Goal: Task Accomplishment & Management: Manage account settings

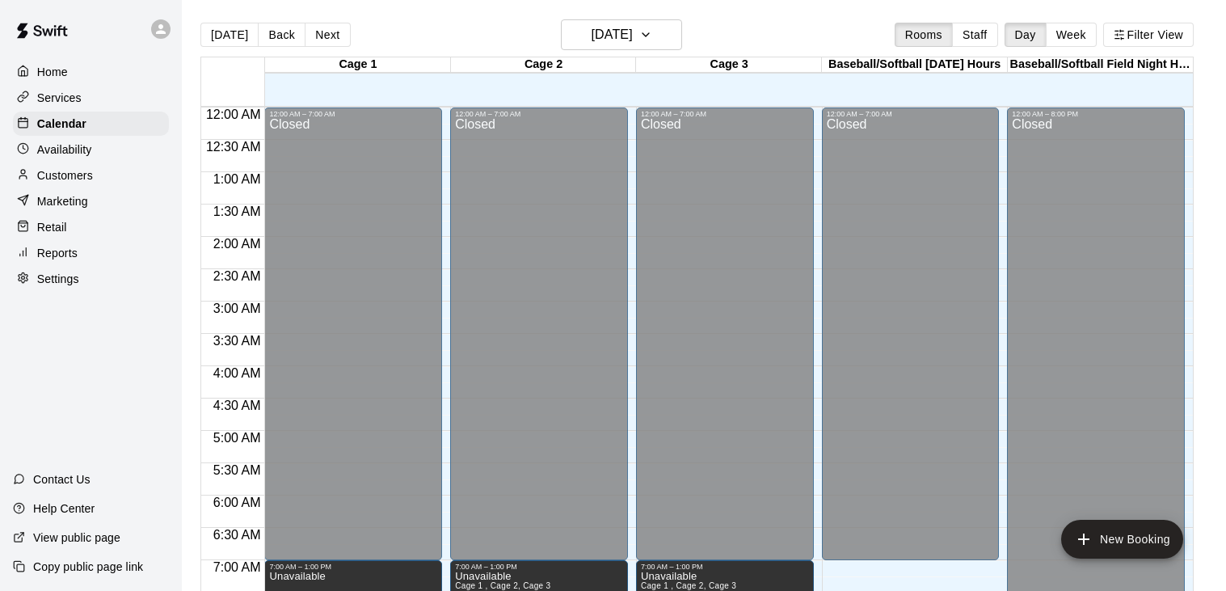
scroll to position [1000, 0]
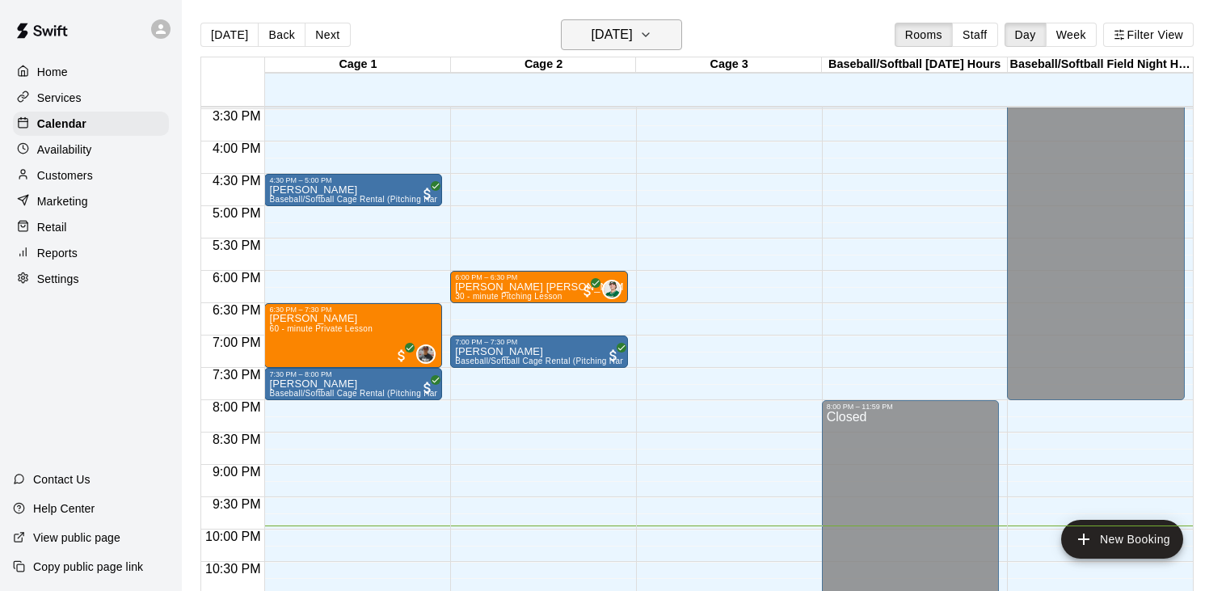
click at [652, 36] on icon "button" at bounding box center [645, 34] width 13 height 19
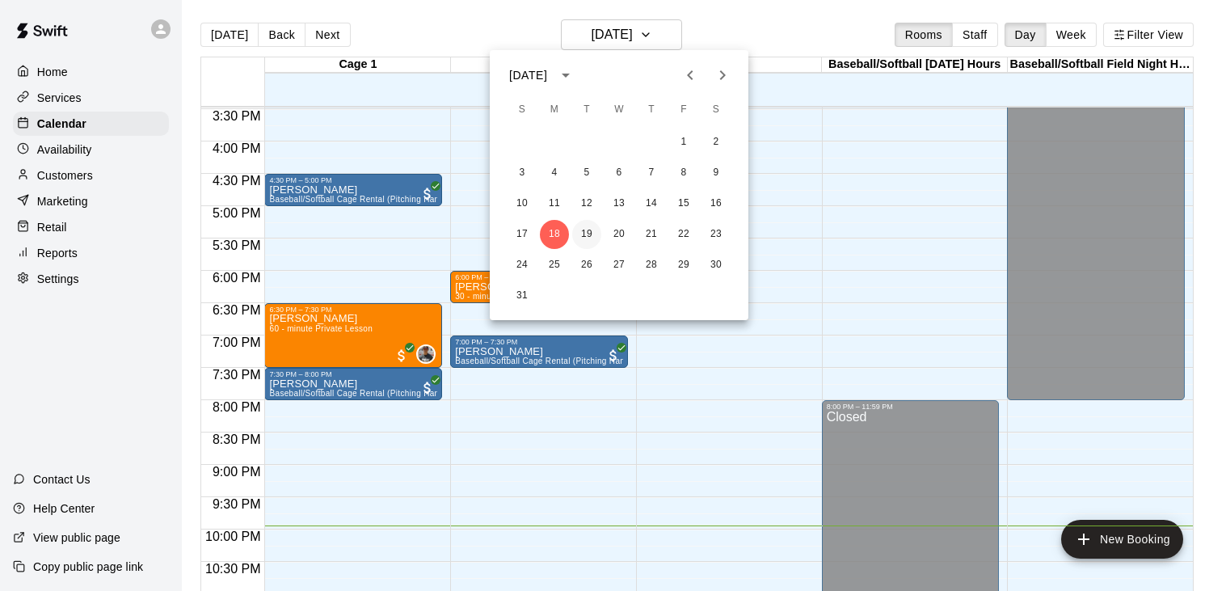
click at [587, 232] on button "19" at bounding box center [586, 234] width 29 height 29
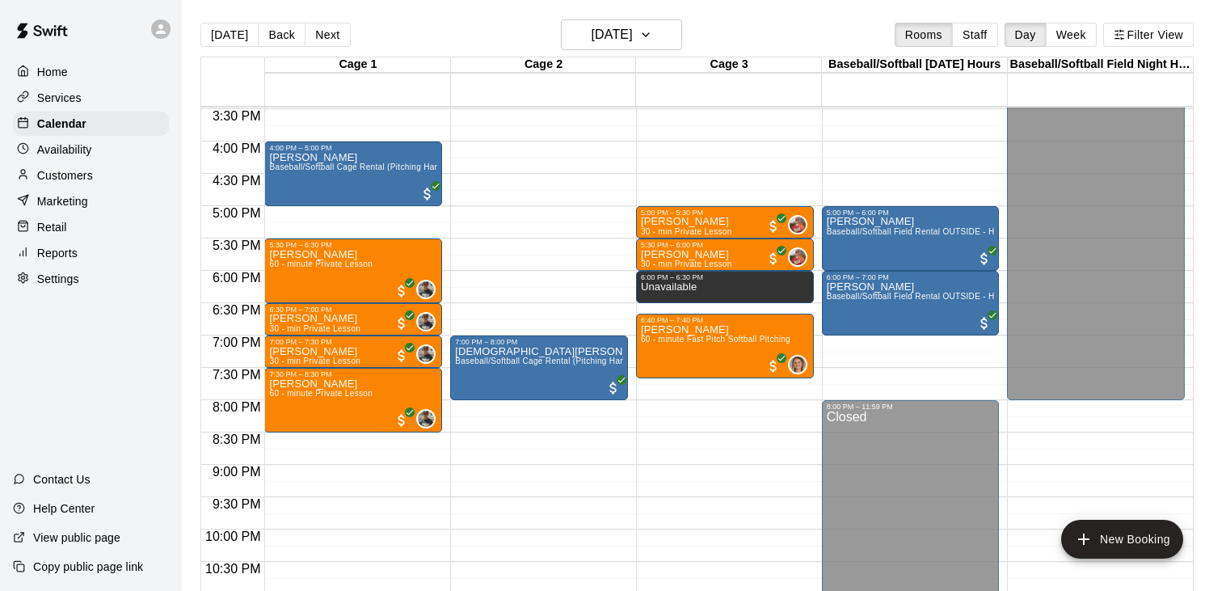
click at [85, 150] on p "Availability" at bounding box center [64, 149] width 55 height 16
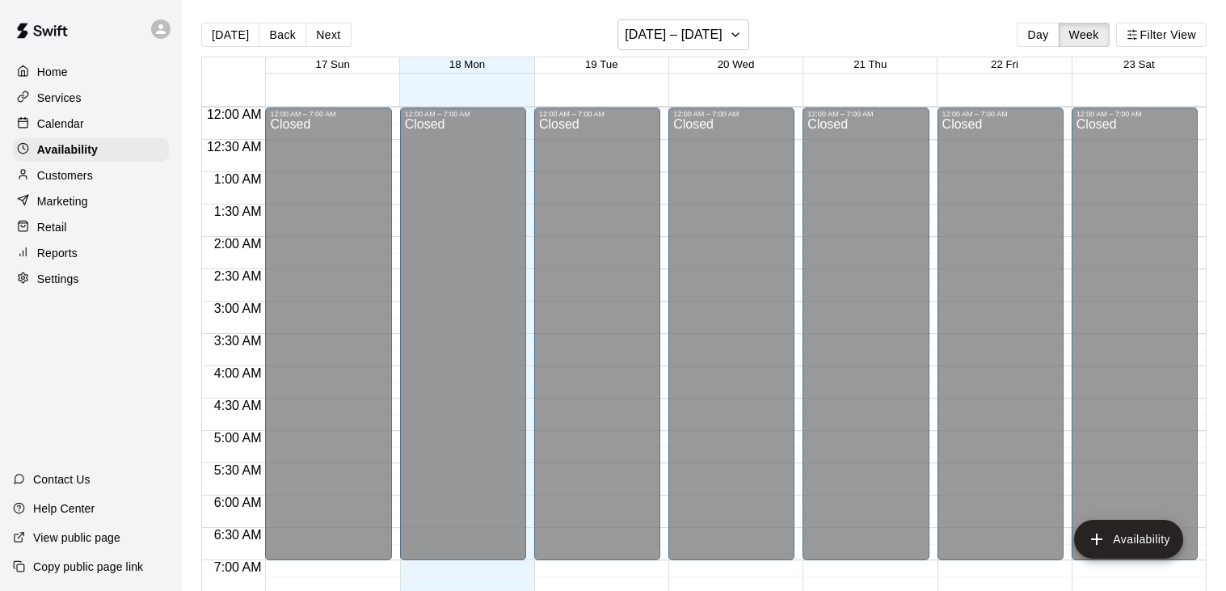
scroll to position [1049, 0]
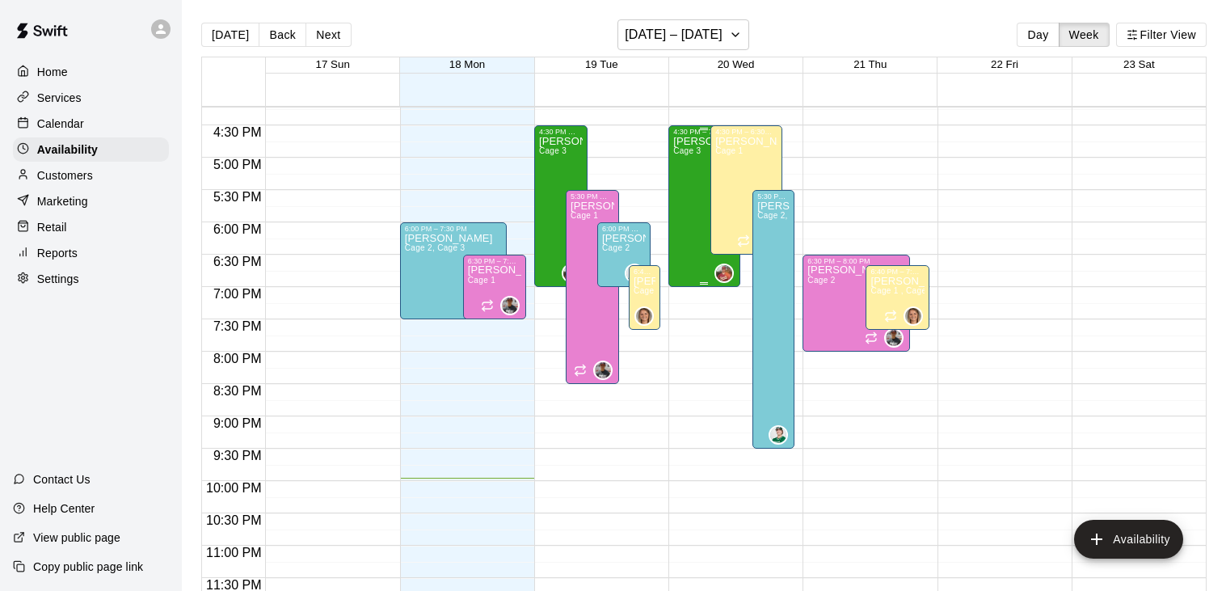
click at [692, 225] on div "Rick White Cage 3" at bounding box center [704, 431] width 62 height 591
click at [76, 124] on div at bounding box center [613, 295] width 1226 height 591
click at [57, 125] on p "Calendar" at bounding box center [60, 124] width 47 height 16
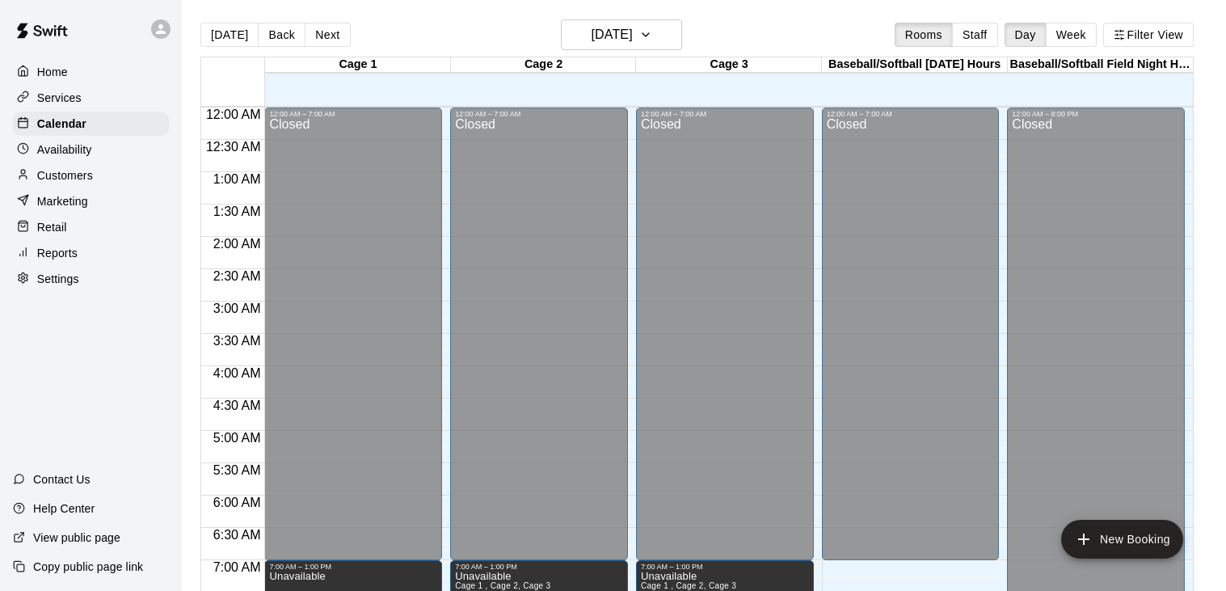
scroll to position [1000, 0]
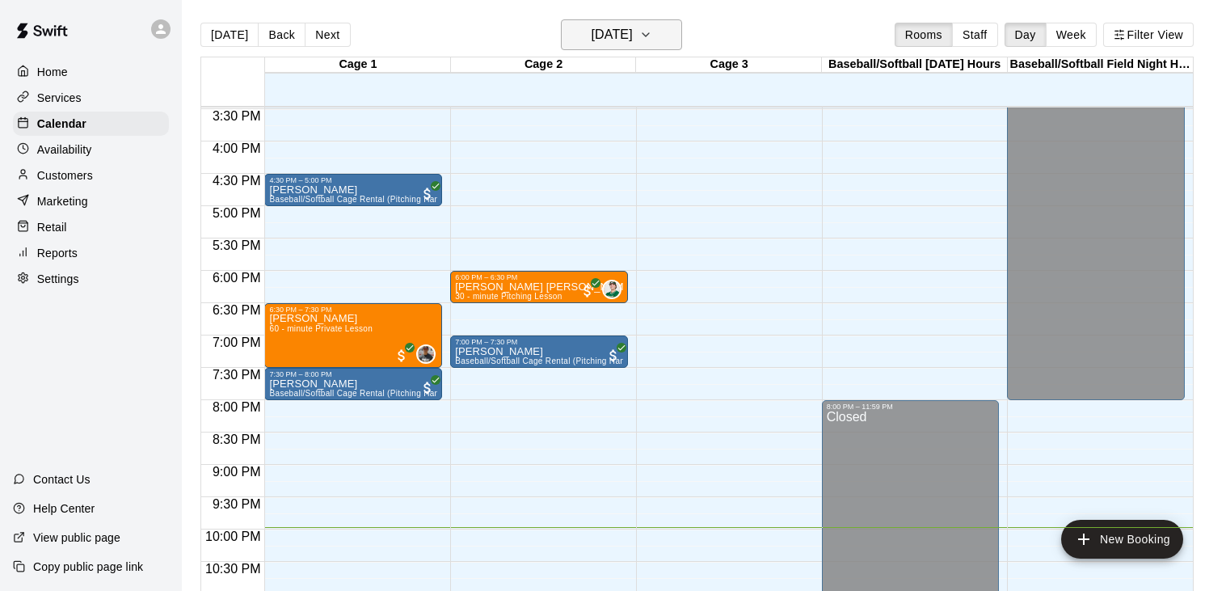
click at [652, 34] on icon "button" at bounding box center [645, 34] width 13 height 19
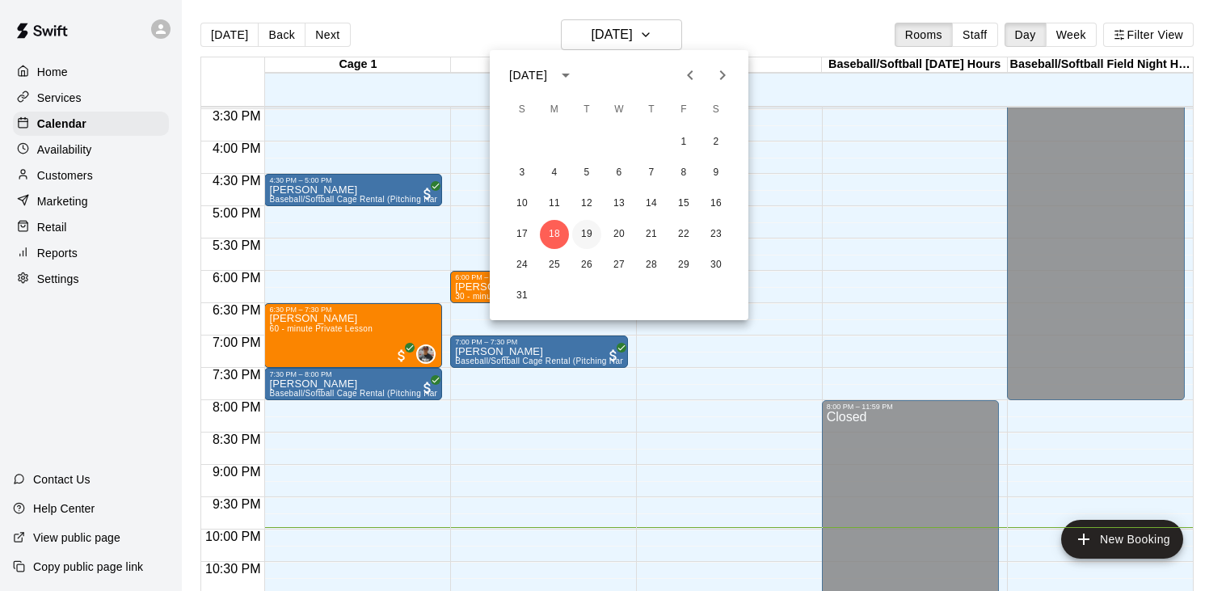
click at [583, 230] on button "19" at bounding box center [586, 234] width 29 height 29
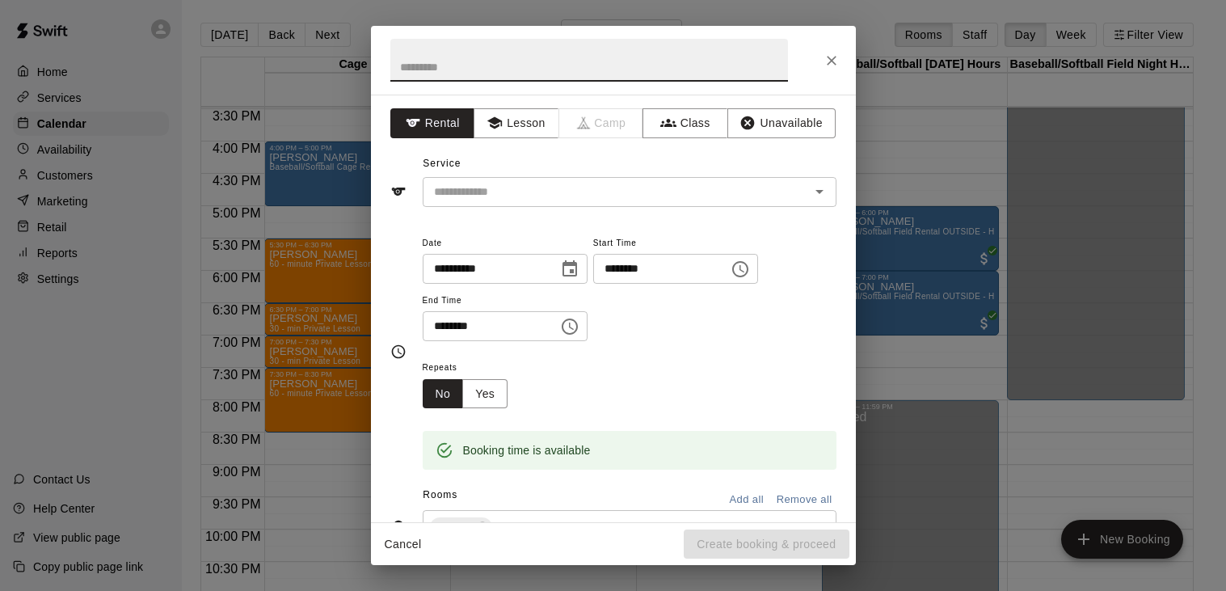
click at [833, 61] on icon "Close" at bounding box center [832, 61] width 10 height 10
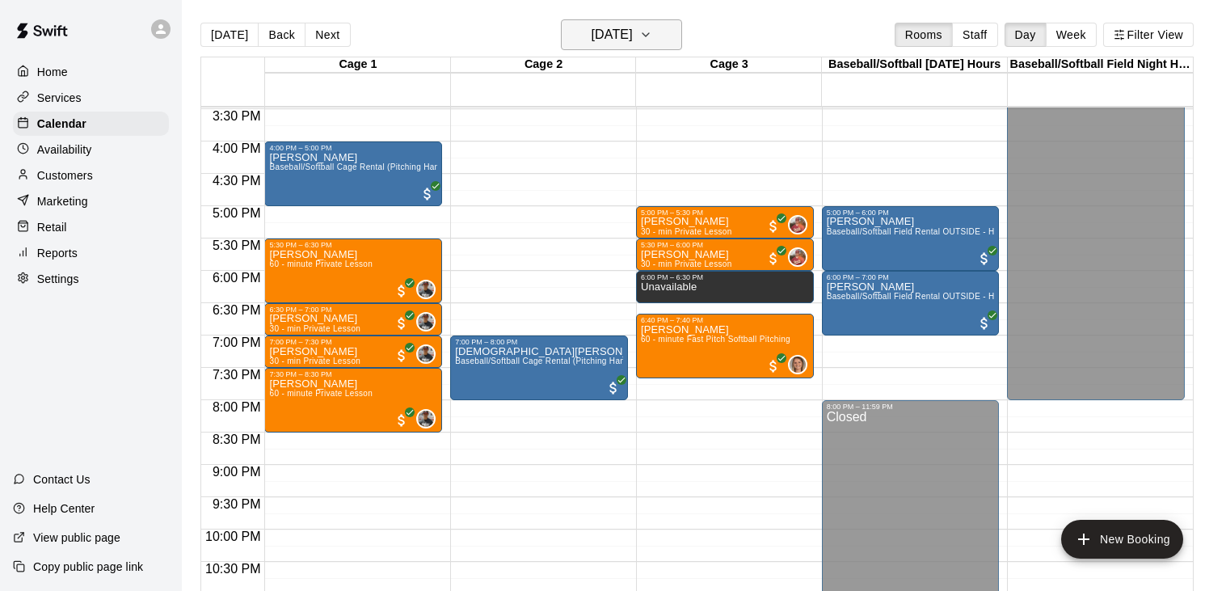
click at [652, 32] on icon "button" at bounding box center [645, 34] width 13 height 19
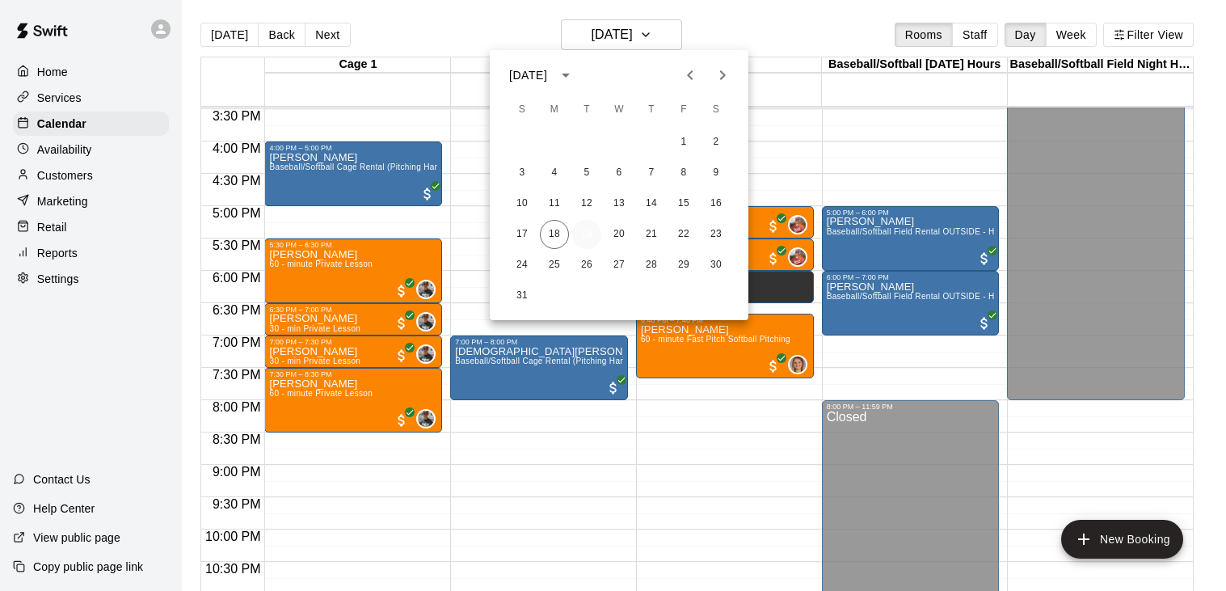
click at [590, 231] on button "19" at bounding box center [586, 234] width 29 height 29
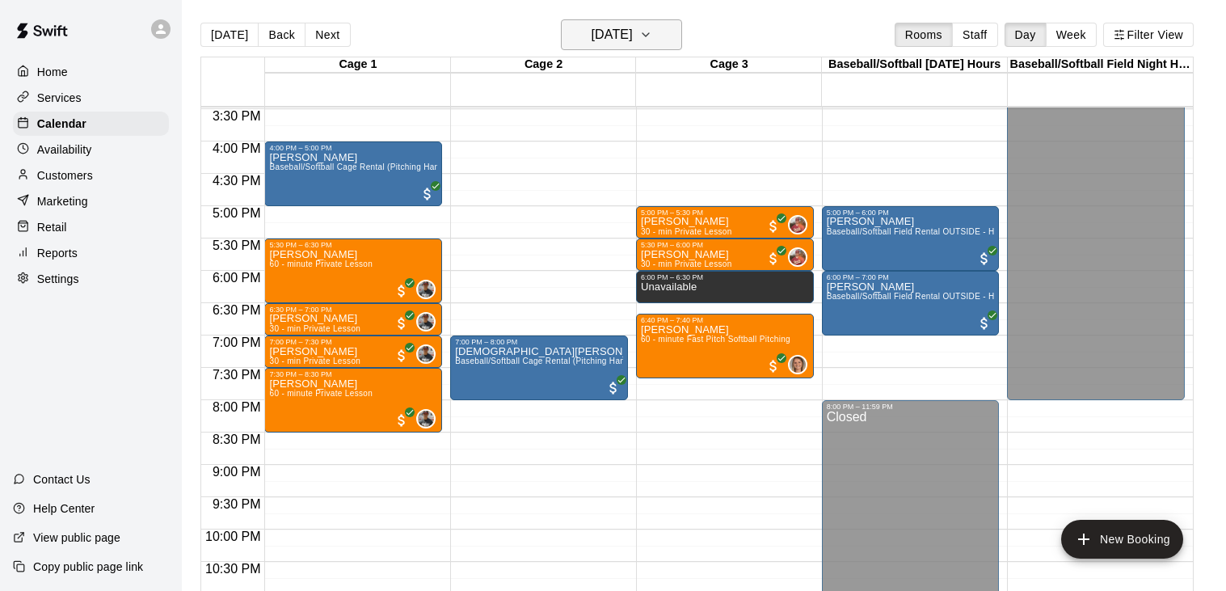
click at [652, 38] on icon "button" at bounding box center [645, 34] width 13 height 19
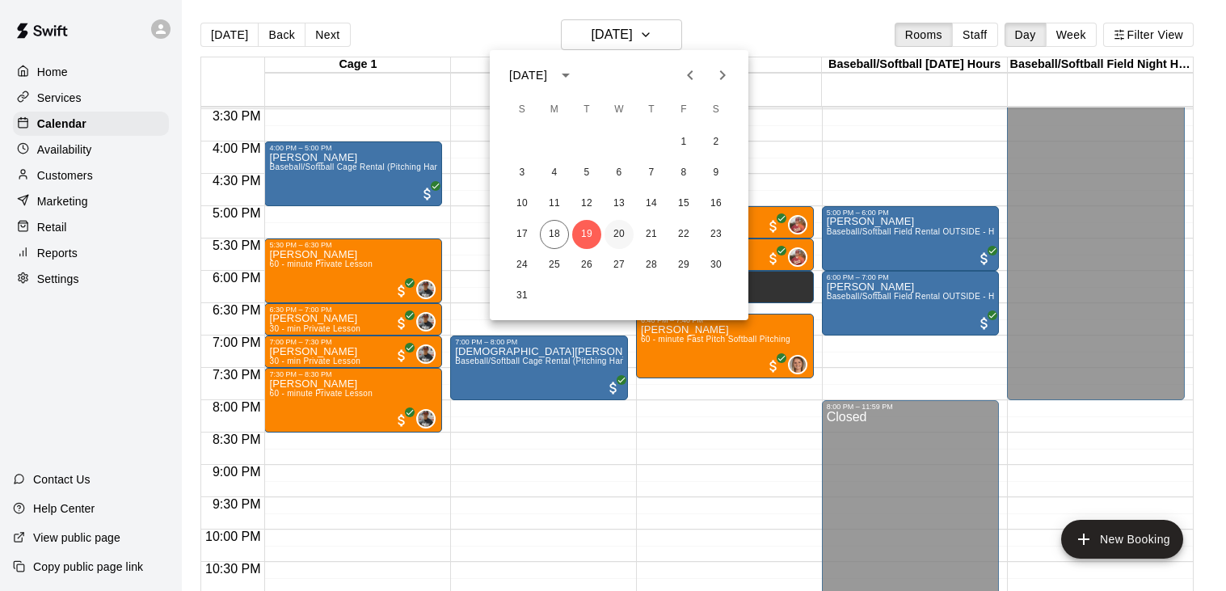
click at [613, 237] on button "20" at bounding box center [618, 234] width 29 height 29
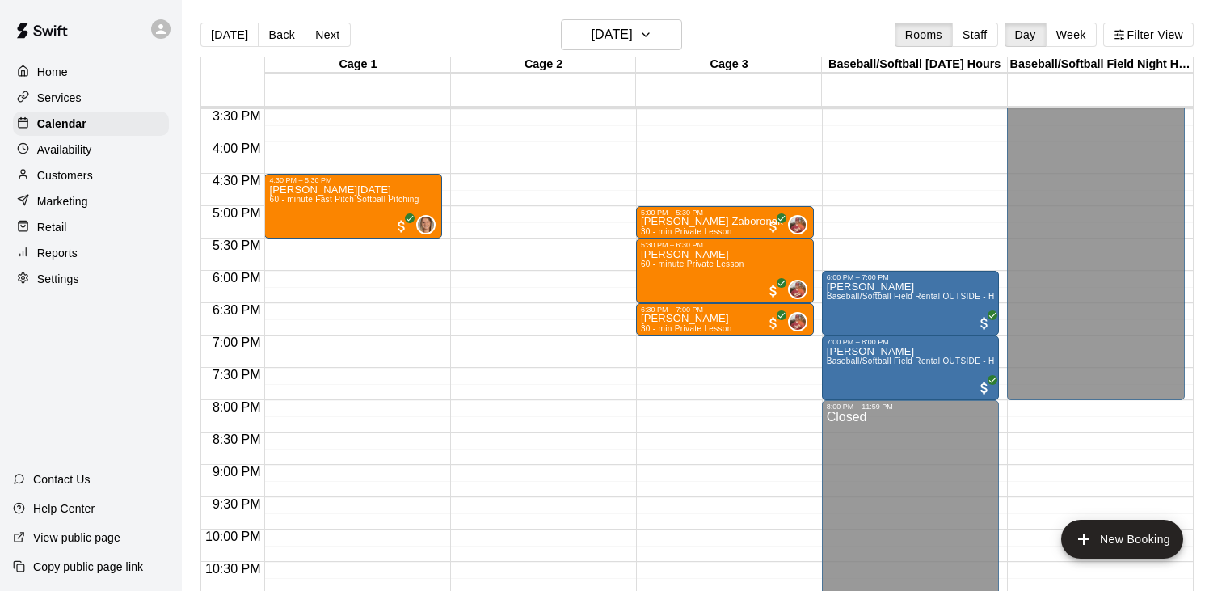
click at [85, 149] on p "Availability" at bounding box center [64, 149] width 55 height 16
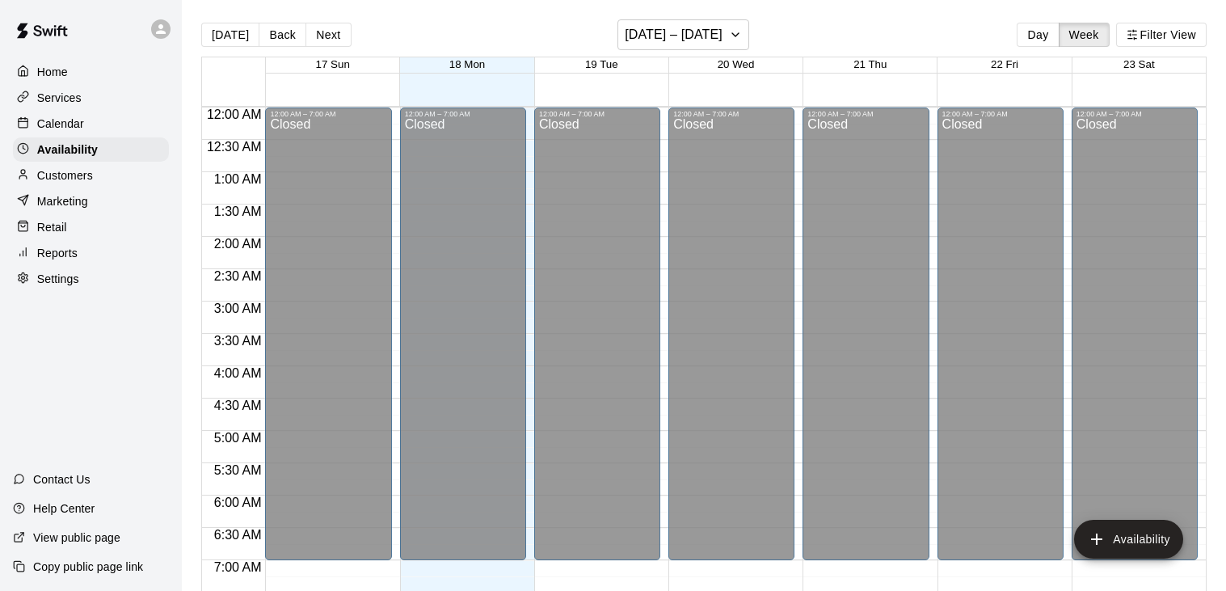
scroll to position [1049, 0]
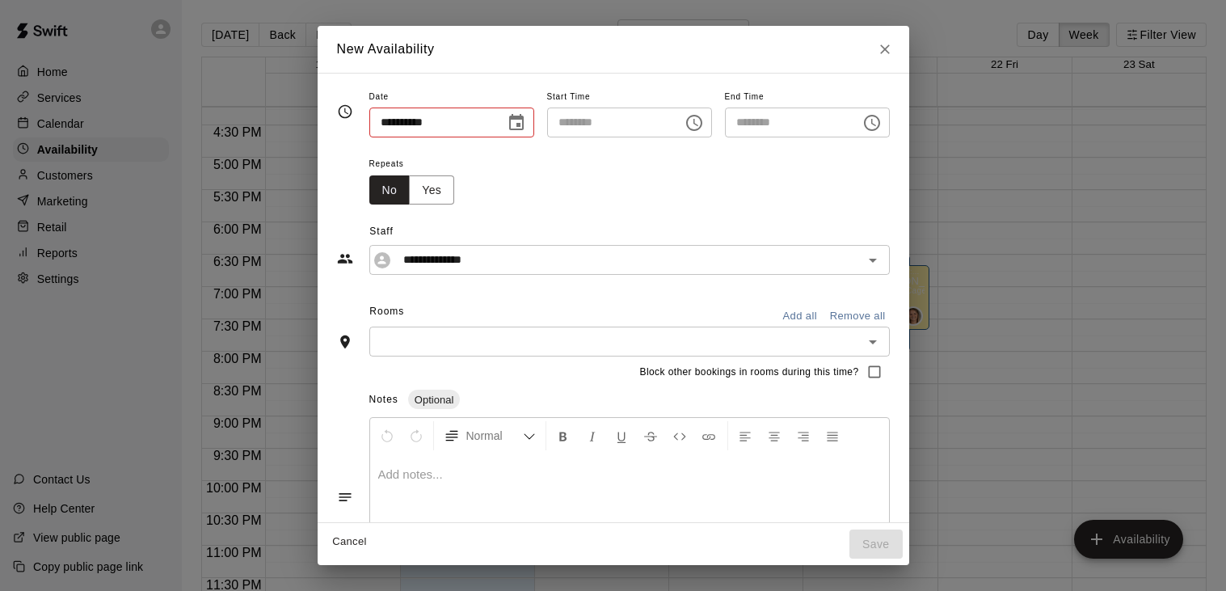
type input "**********"
type input "********"
click at [605, 470] on p at bounding box center [629, 474] width 503 height 16
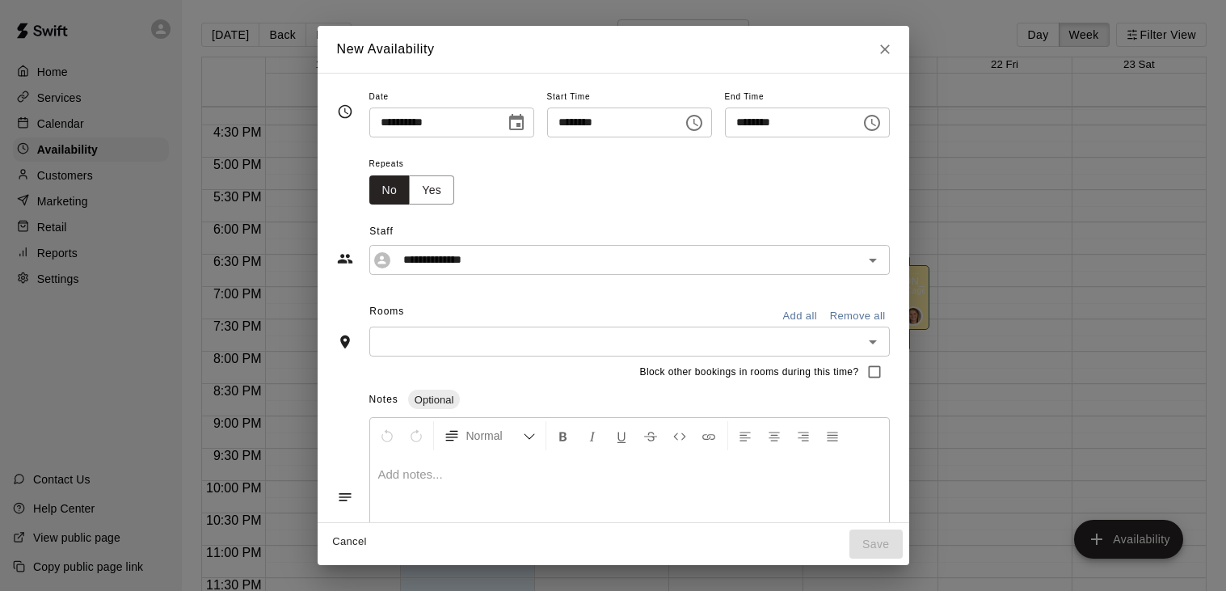
click at [605, 470] on p at bounding box center [629, 474] width 503 height 16
click at [899, 57] on button "Close" at bounding box center [884, 49] width 29 height 29
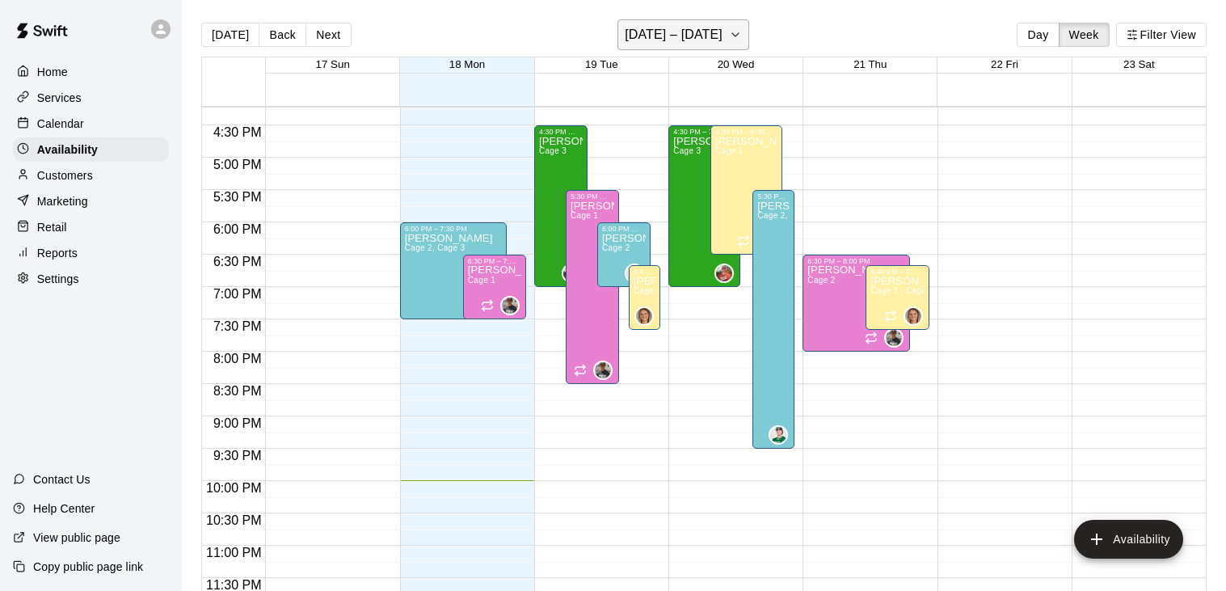
click at [729, 39] on icon "button" at bounding box center [735, 34] width 13 height 19
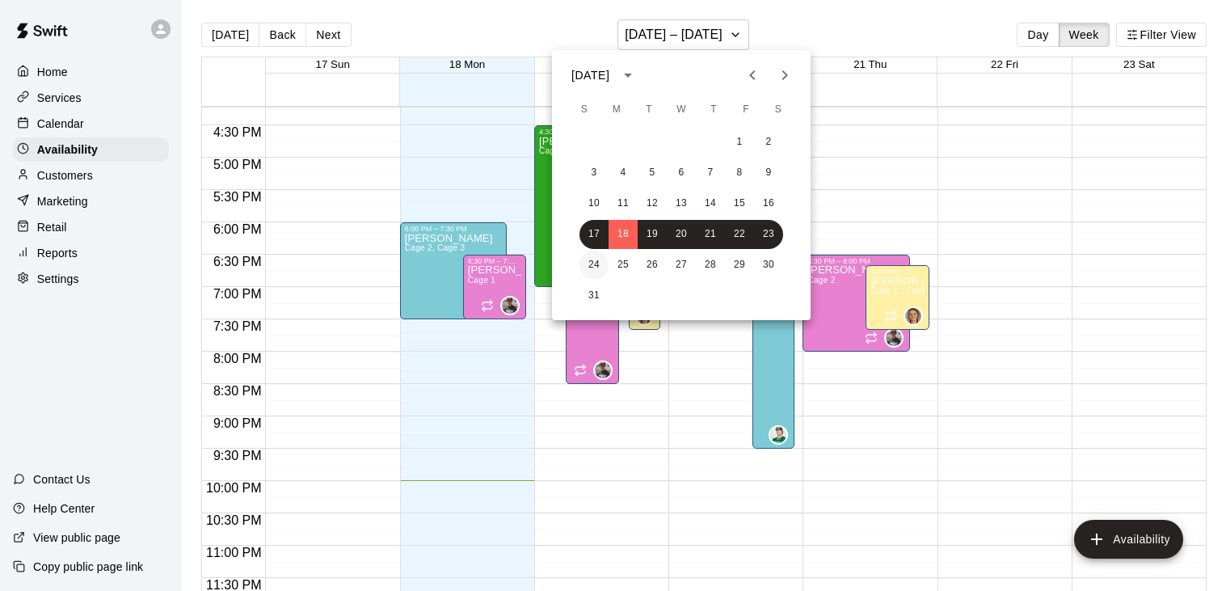
click at [596, 264] on button "24" at bounding box center [593, 265] width 29 height 29
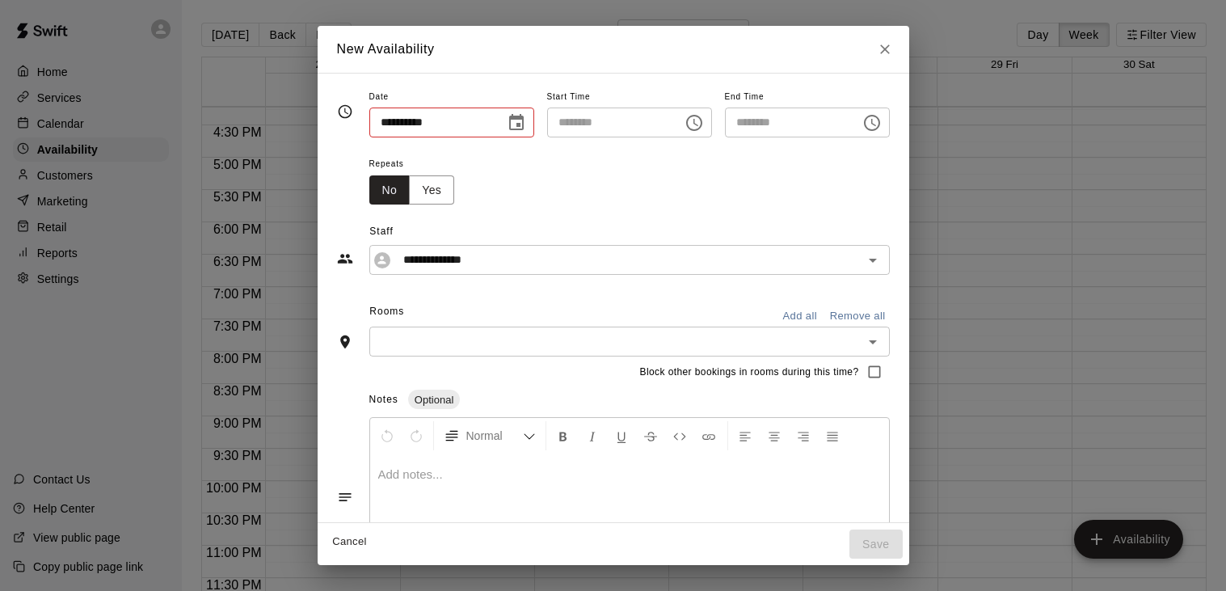
type input "**********"
type input "********"
